Goal: Task Accomplishment & Management: Manage account settings

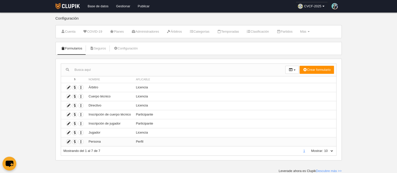
click at [68, 141] on icon at bounding box center [68, 141] width 5 height 5
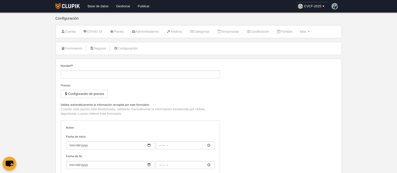
type input "Persona"
checkbox input "true"
click at [322, 7] on icon at bounding box center [323, 6] width 4 height 5
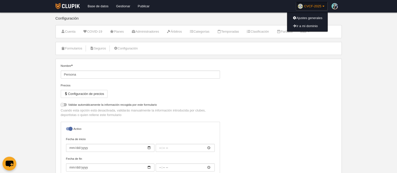
click at [325, 51] on ul "Formularios [GEOGRAPHIC_DATA] Configuración" at bounding box center [199, 48] width 286 height 13
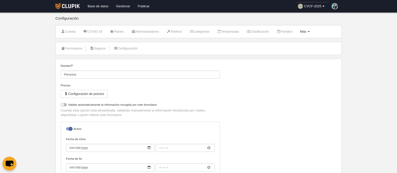
click at [312, 30] on link "Más Menú" at bounding box center [304, 32] width 15 height 8
click at [298, 60] on link "Formularios" at bounding box center [288, 60] width 47 height 8
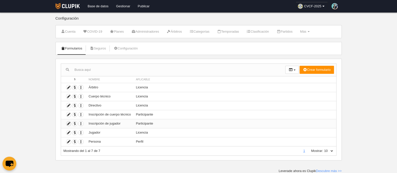
click at [70, 122] on icon at bounding box center [68, 123] width 5 height 5
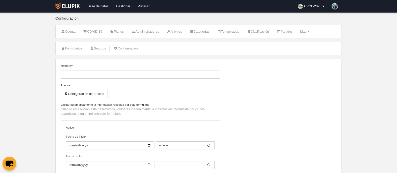
type input "Inscripción de jugador"
checkbox input "true"
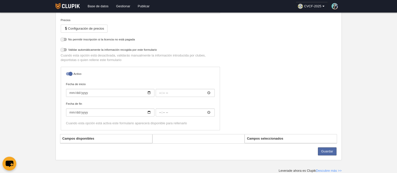
select select "selected"
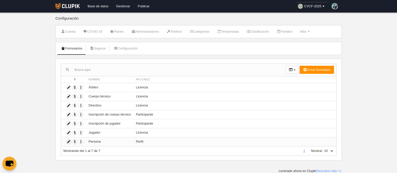
click at [69, 141] on icon at bounding box center [68, 141] width 5 height 5
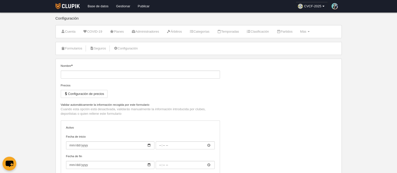
type input "Persona"
checkbox input "true"
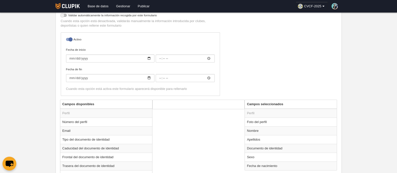
scroll to position [125, 0]
